Goal: Find specific page/section: Find specific page/section

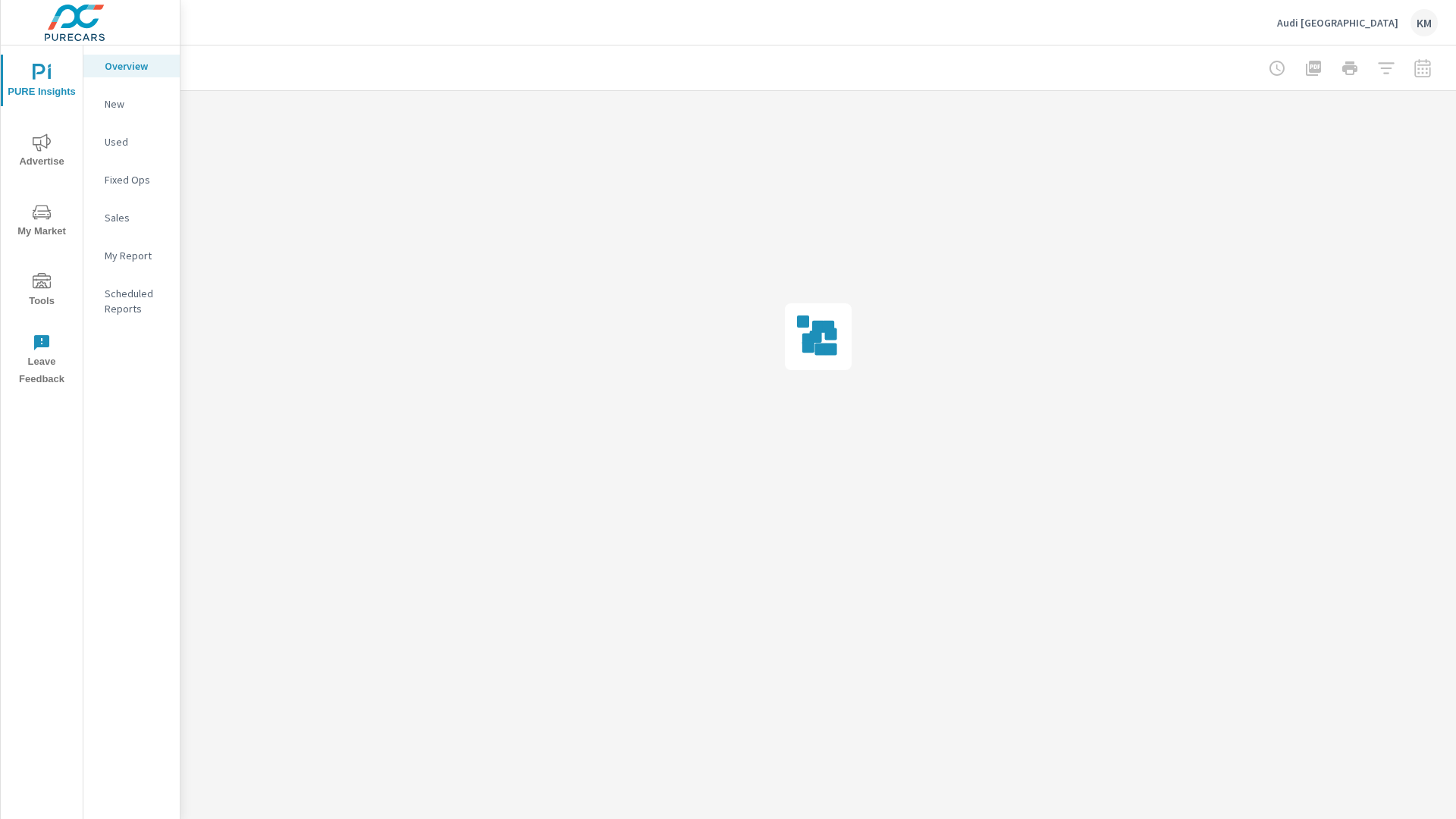
click at [131, 104] on p "New" at bounding box center [137, 103] width 63 height 15
click at [131, 142] on p "Used" at bounding box center [137, 141] width 63 height 15
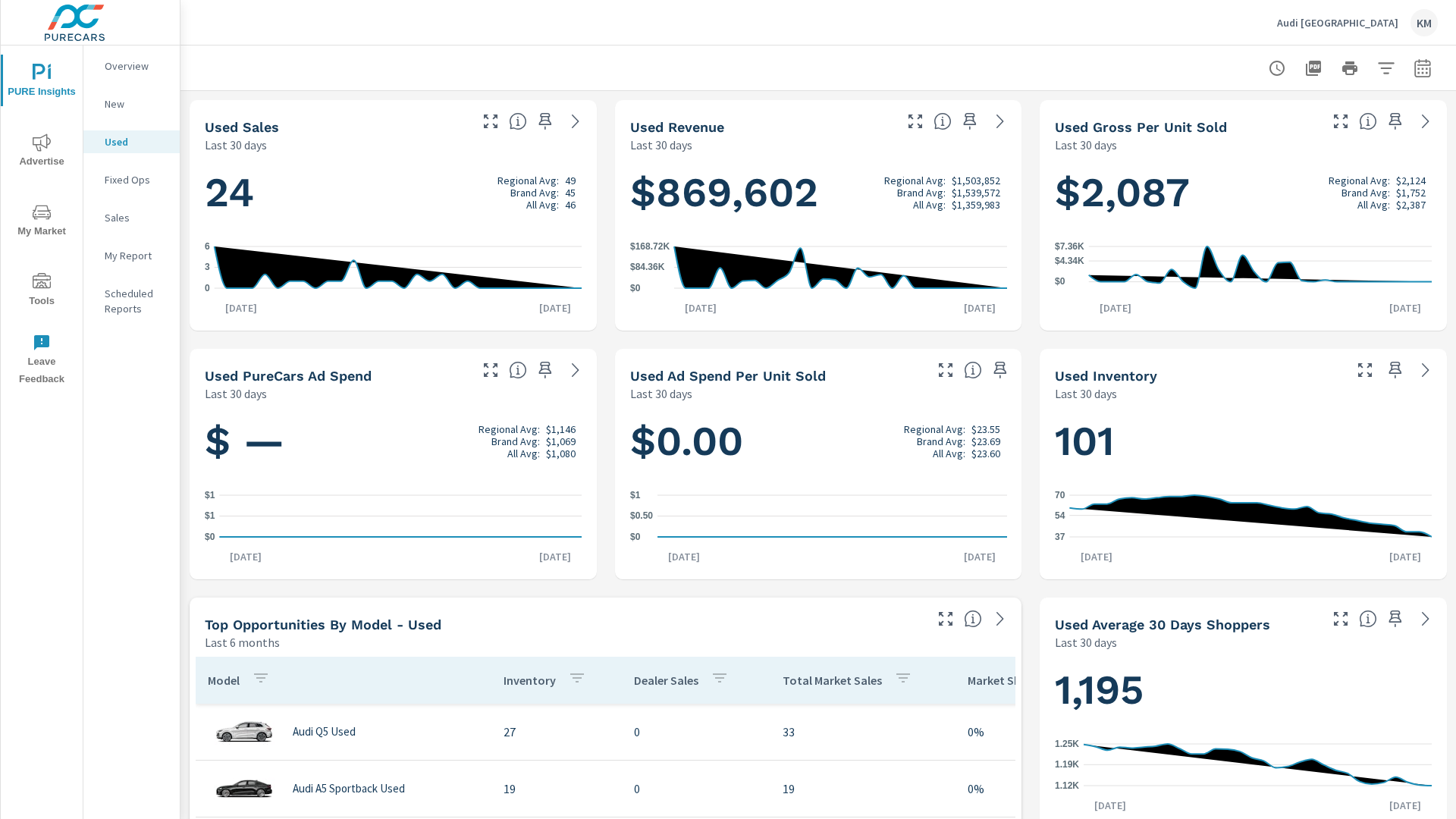
click at [131, 104] on p "New" at bounding box center [137, 103] width 63 height 15
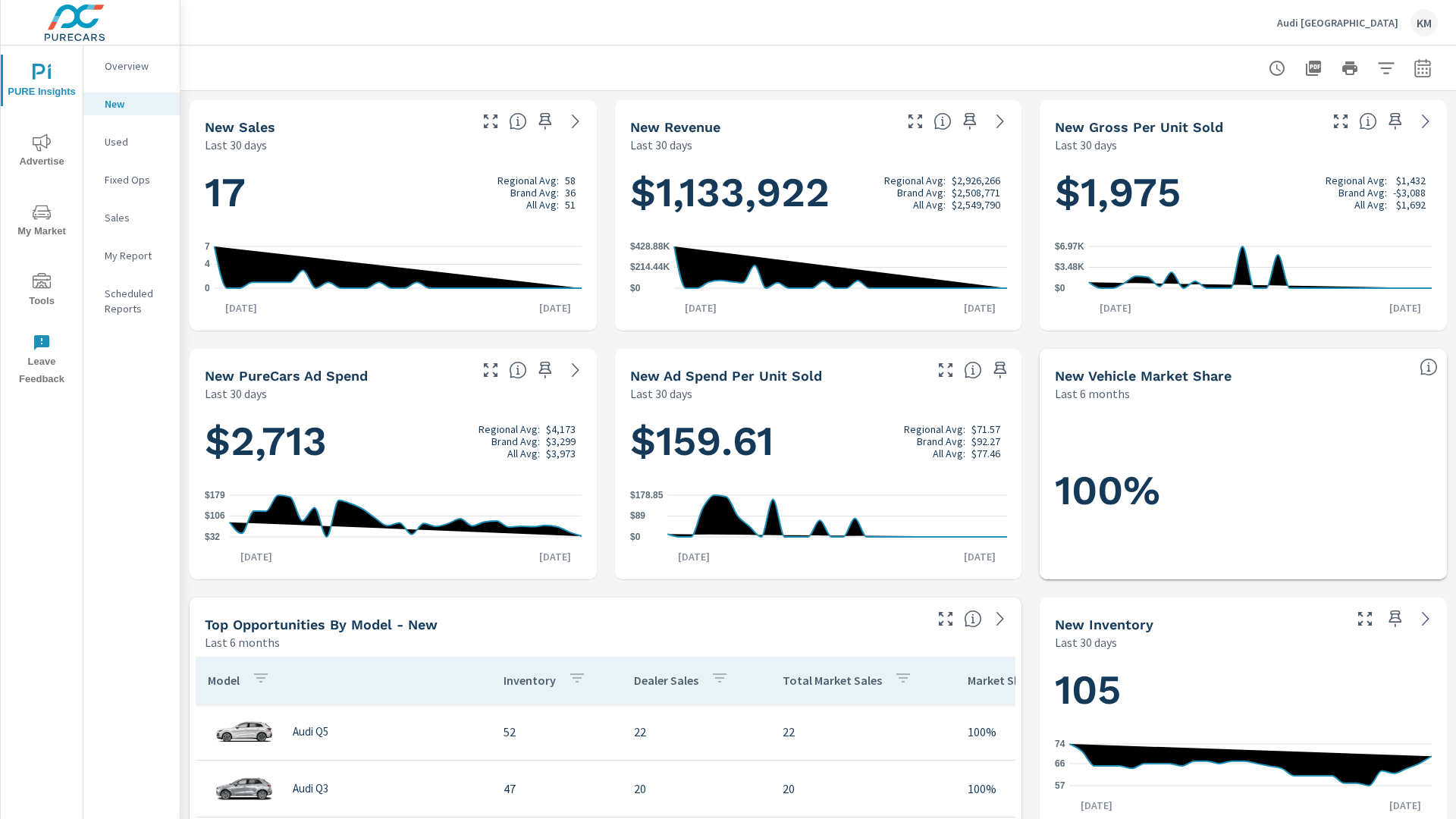
click at [131, 104] on p "New" at bounding box center [137, 103] width 63 height 15
click at [131, 142] on p "Used" at bounding box center [137, 141] width 63 height 15
